Goal: Register for event/course

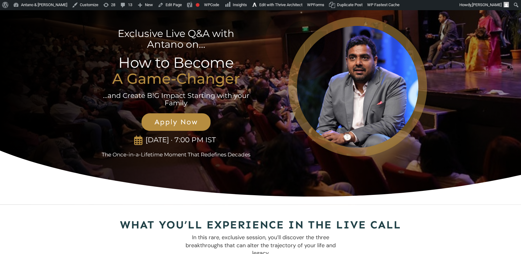
click at [175, 123] on span "Apply Now" at bounding box center [175, 122] width 55 height 9
click at [222, 77] on strong "A Game-Changer" at bounding box center [176, 79] width 128 height 18
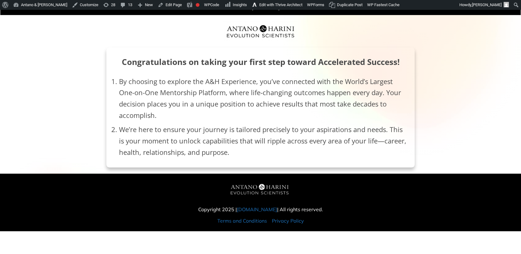
click at [469, 110] on div "We have successfully received your submission! Congratulations on taking your f…" at bounding box center [260, 84] width 520 height 168
